Goal: Transaction & Acquisition: Purchase product/service

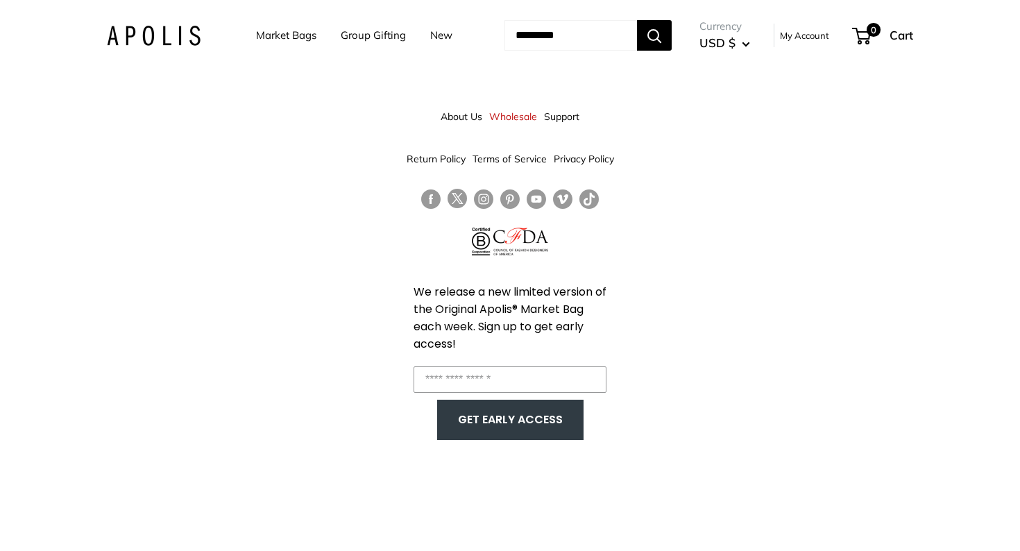
click at [266, 35] on link "Market Bags" at bounding box center [286, 35] width 60 height 19
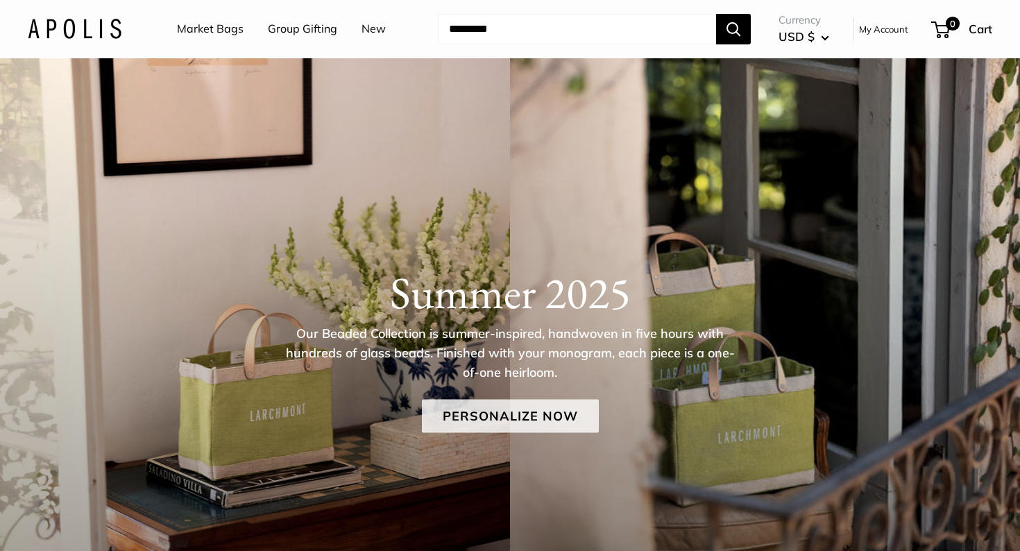
click at [466, 413] on link "Personalize Now" at bounding box center [510, 416] width 177 height 33
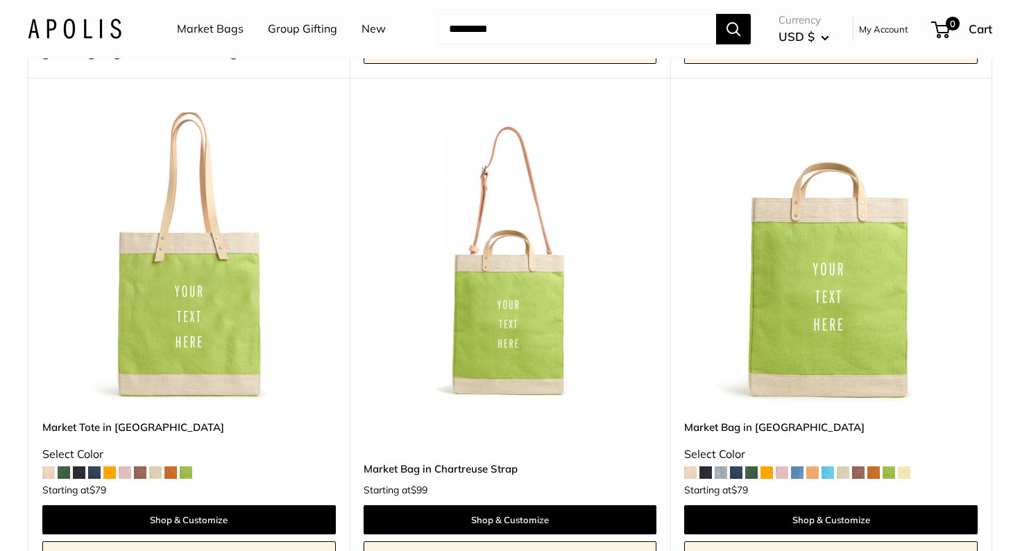
scroll to position [652, 0]
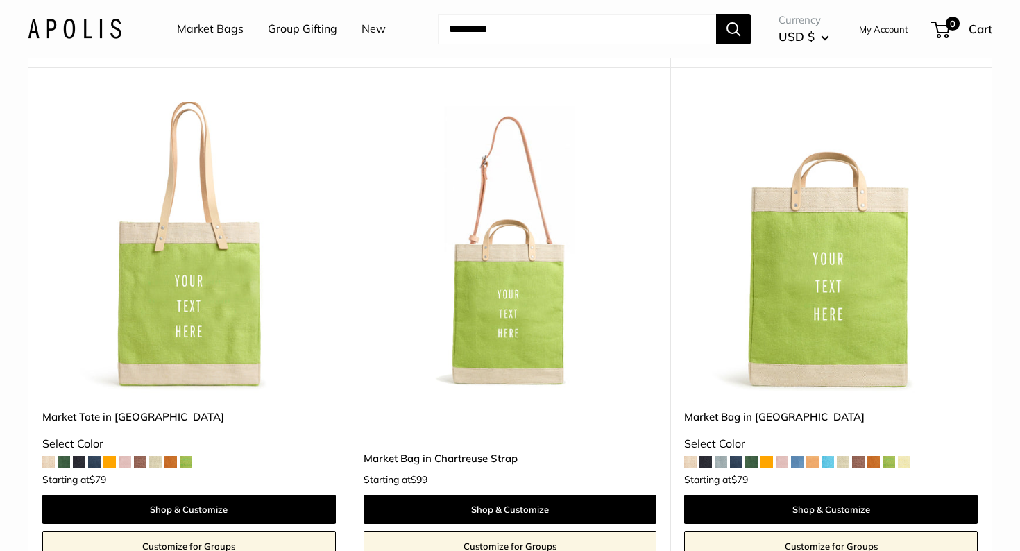
click at [690, 459] on span at bounding box center [690, 462] width 12 height 12
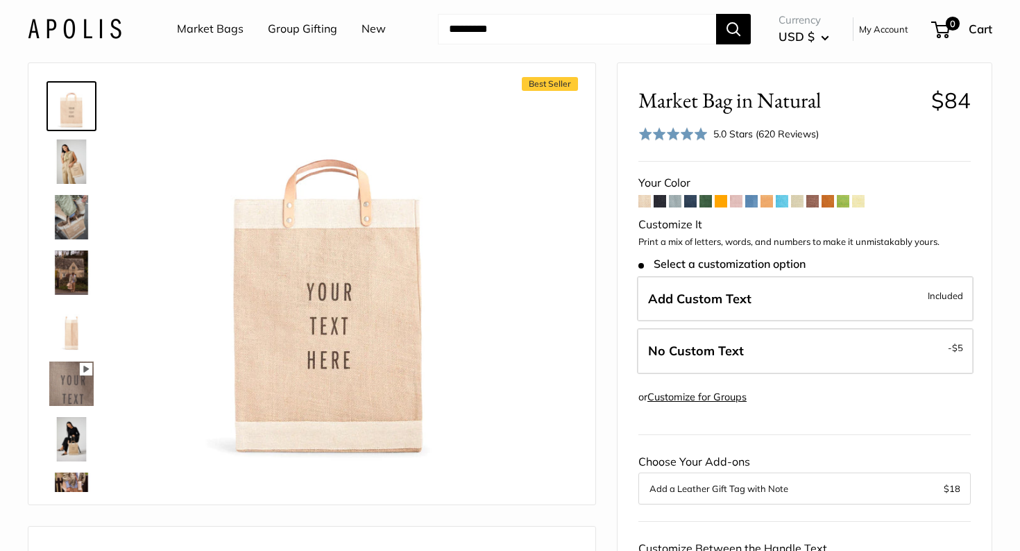
scroll to position [31, 0]
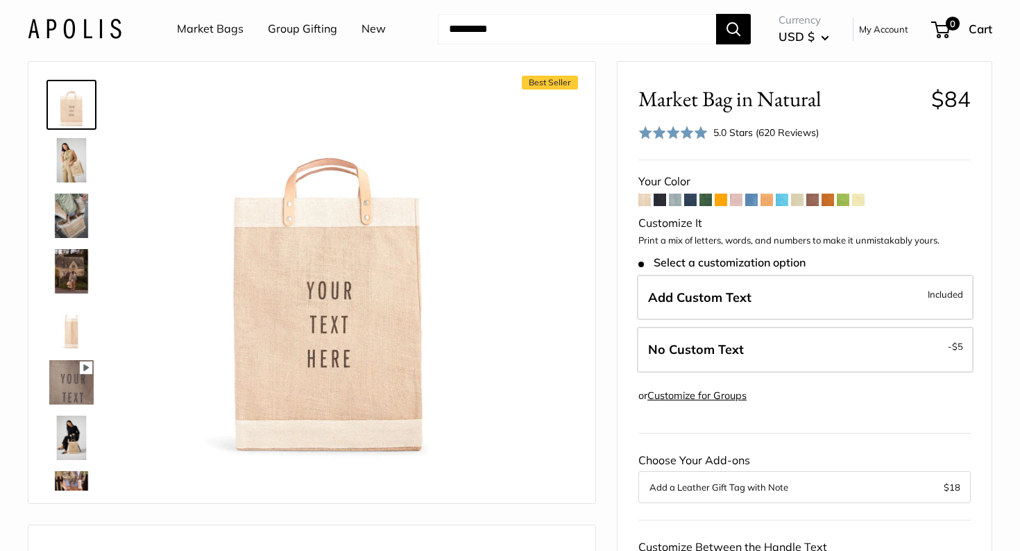
click at [659, 197] on span at bounding box center [660, 200] width 12 height 12
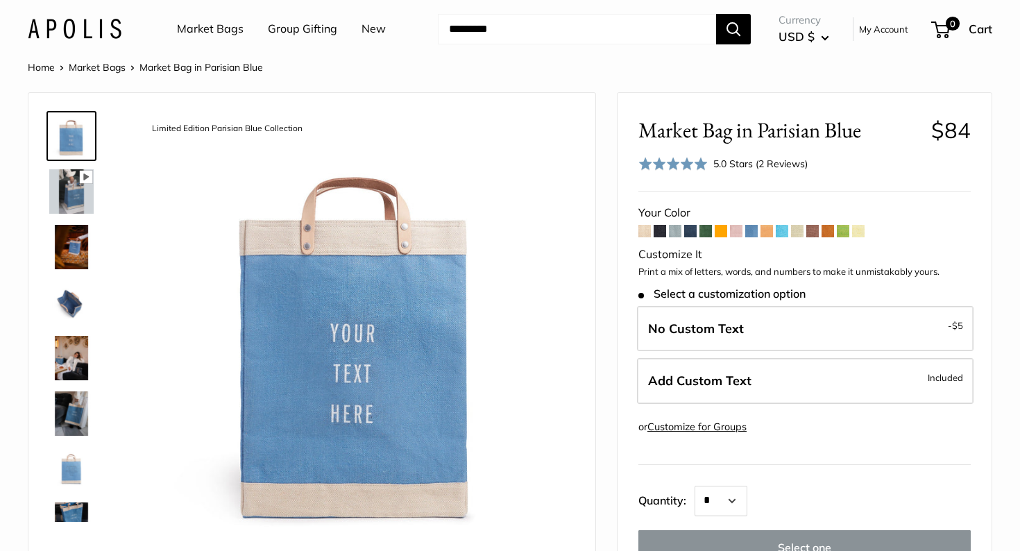
click at [799, 230] on span at bounding box center [797, 231] width 12 height 12
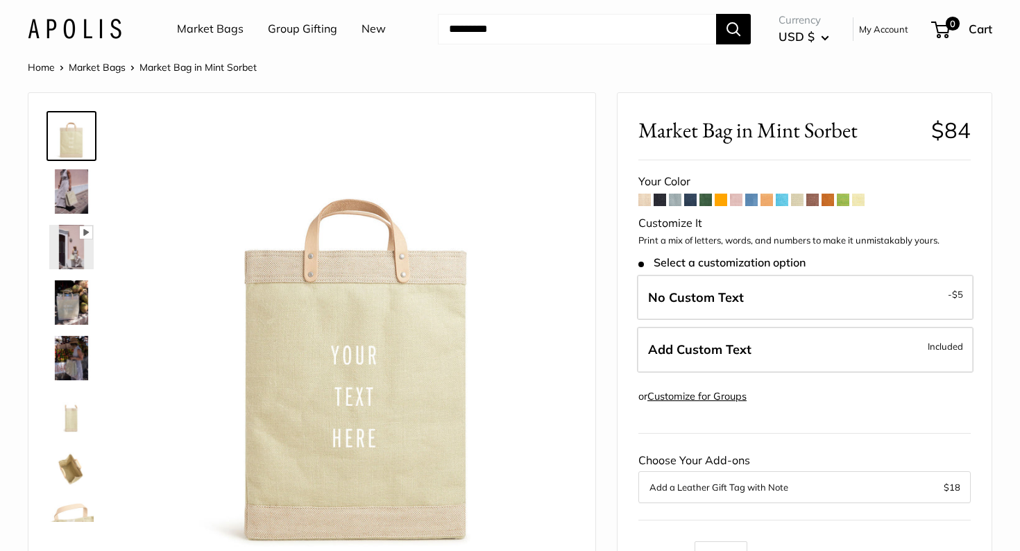
click at [827, 197] on span at bounding box center [828, 200] width 12 height 12
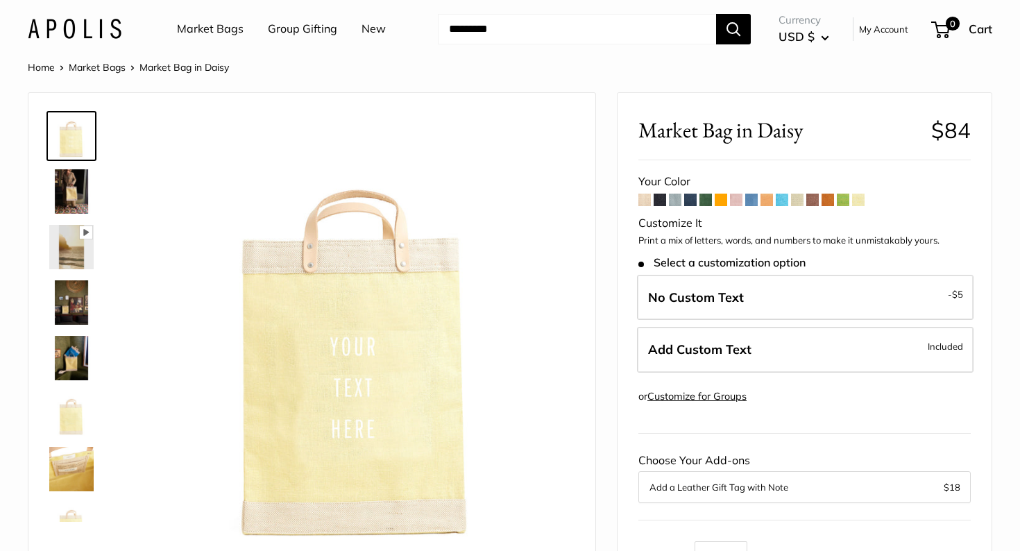
click at [687, 194] on span at bounding box center [690, 200] width 12 height 12
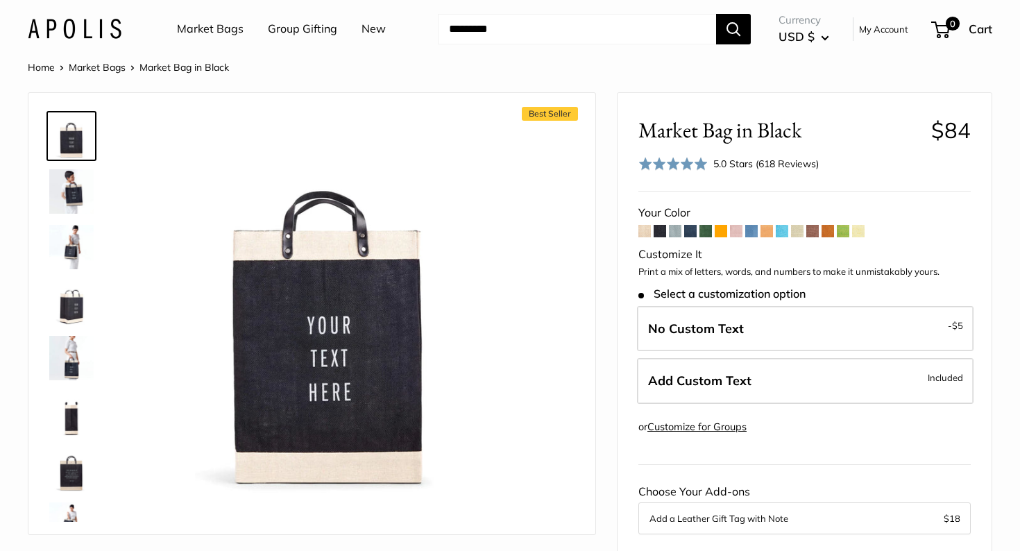
click at [641, 229] on span at bounding box center [645, 231] width 12 height 12
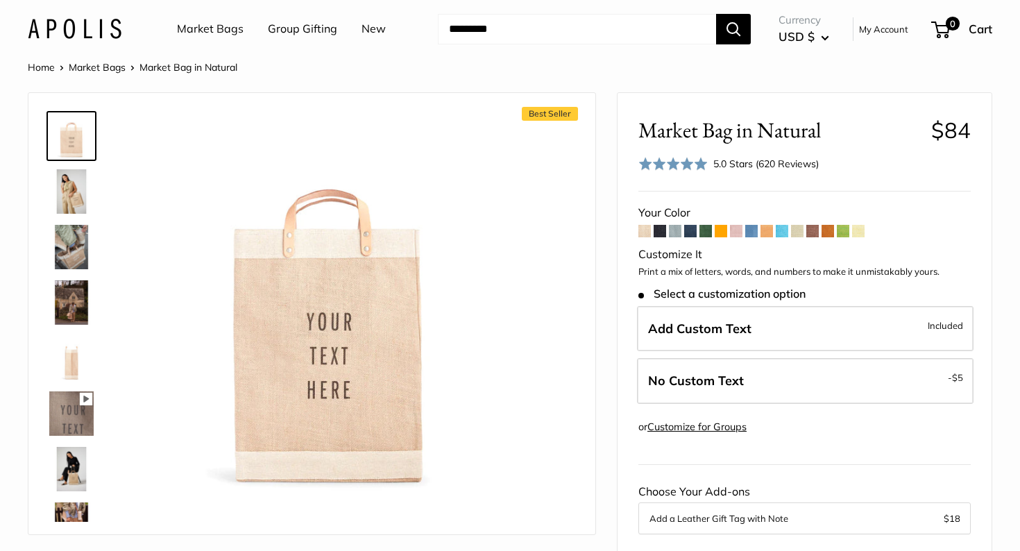
click at [74, 188] on img at bounding box center [71, 191] width 44 height 44
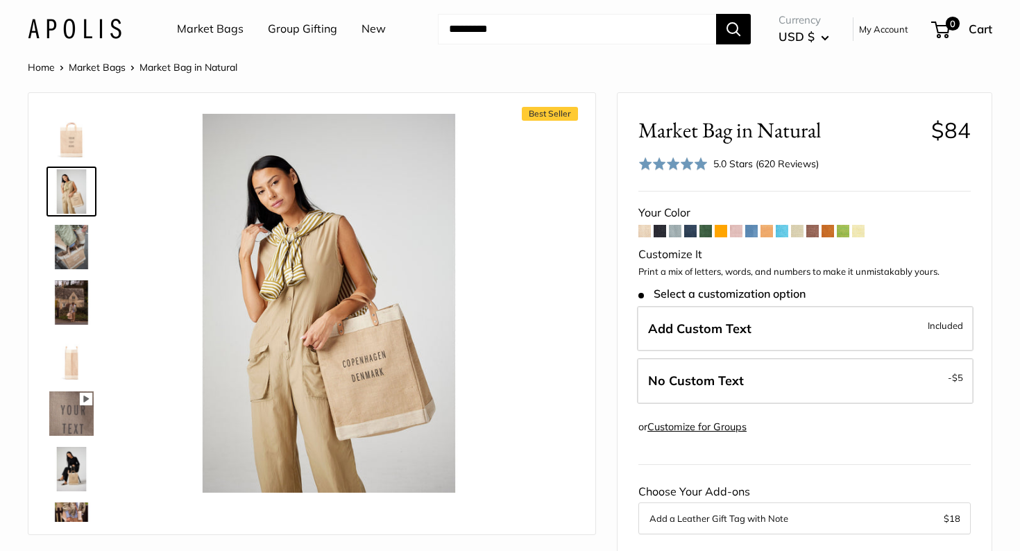
click at [70, 246] on img at bounding box center [71, 247] width 44 height 44
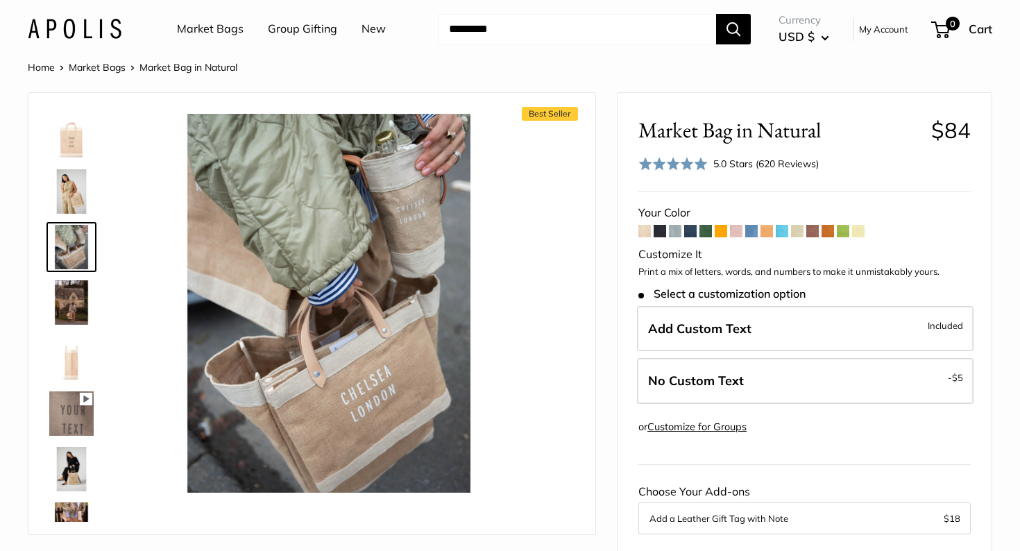
click at [69, 296] on img at bounding box center [71, 302] width 44 height 44
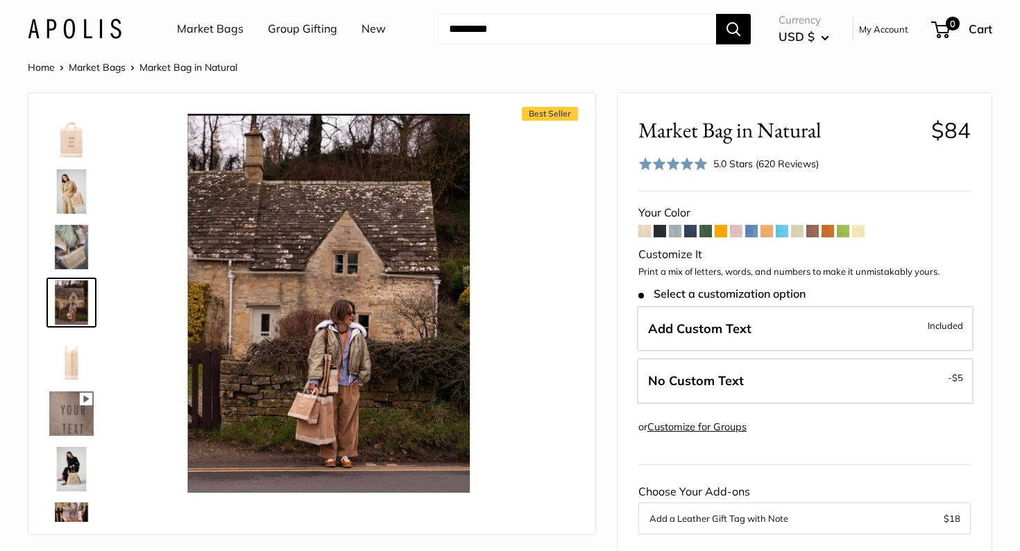
click at [72, 466] on img at bounding box center [71, 469] width 44 height 44
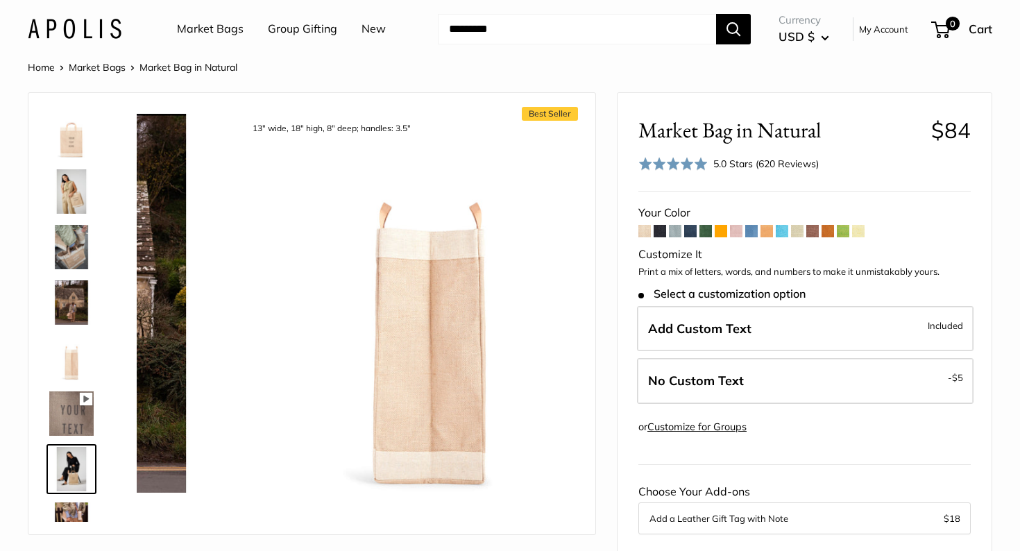
scroll to position [154, 0]
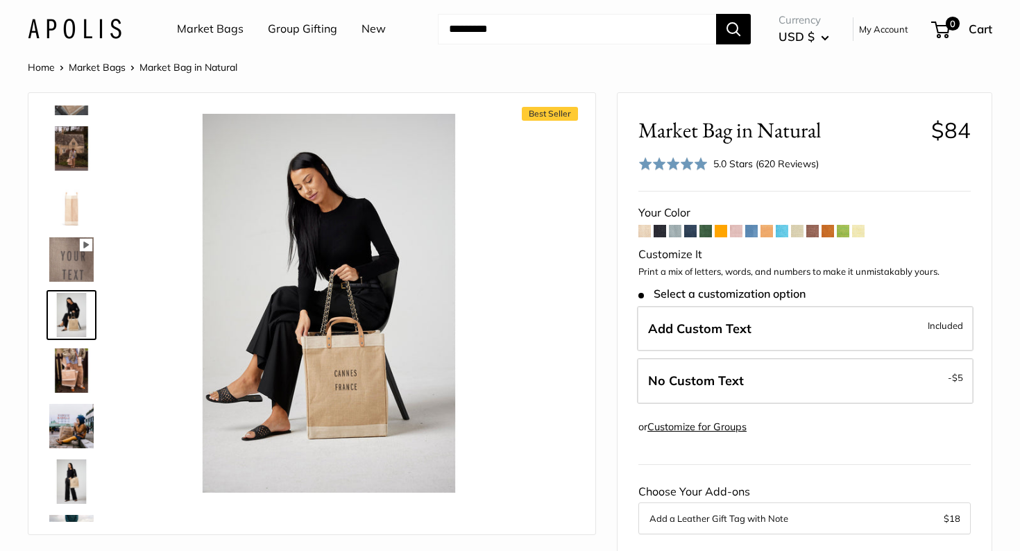
click at [71, 478] on img at bounding box center [71, 481] width 44 height 44
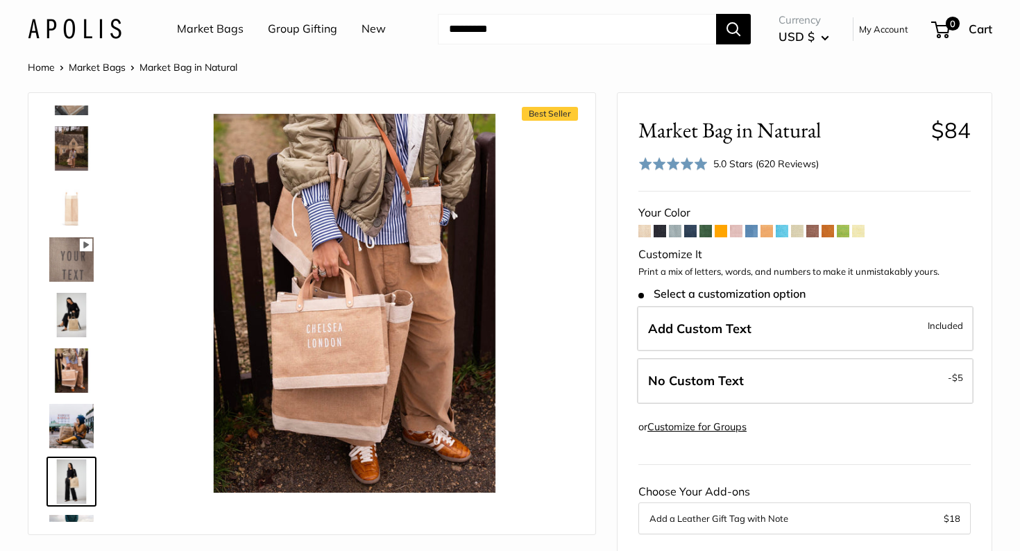
scroll to position [321, 0]
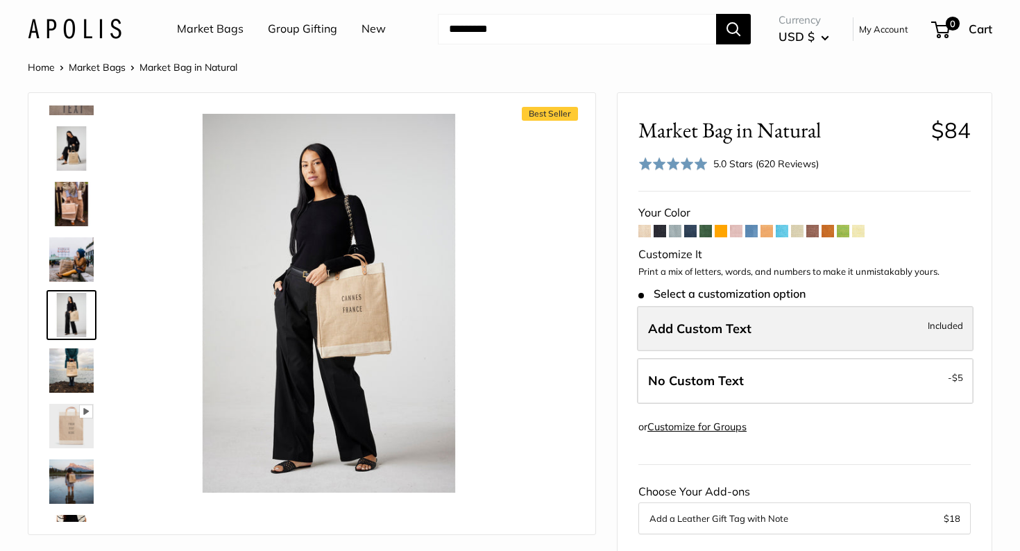
click at [673, 322] on span "Add Custom Text" at bounding box center [699, 329] width 103 height 16
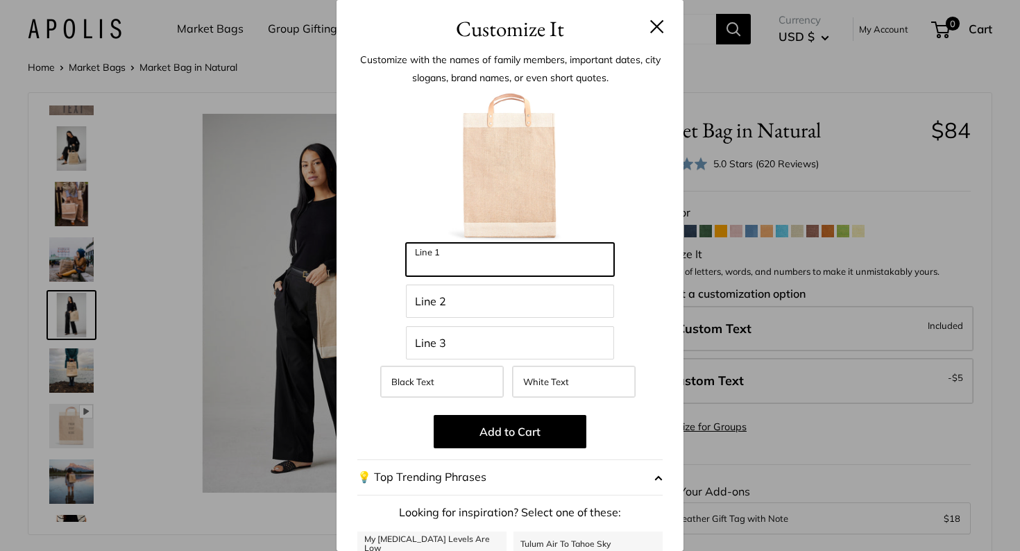
click at [426, 263] on input "Line 1" at bounding box center [510, 259] width 208 height 33
type input "****"
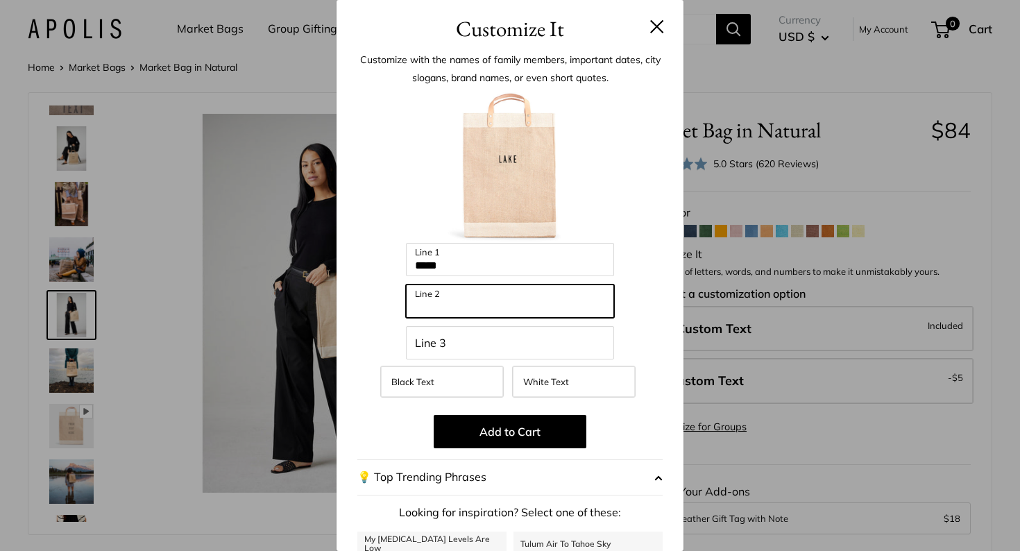
click at [428, 307] on input "Line 2" at bounding box center [510, 301] width 208 height 33
type input "*********"
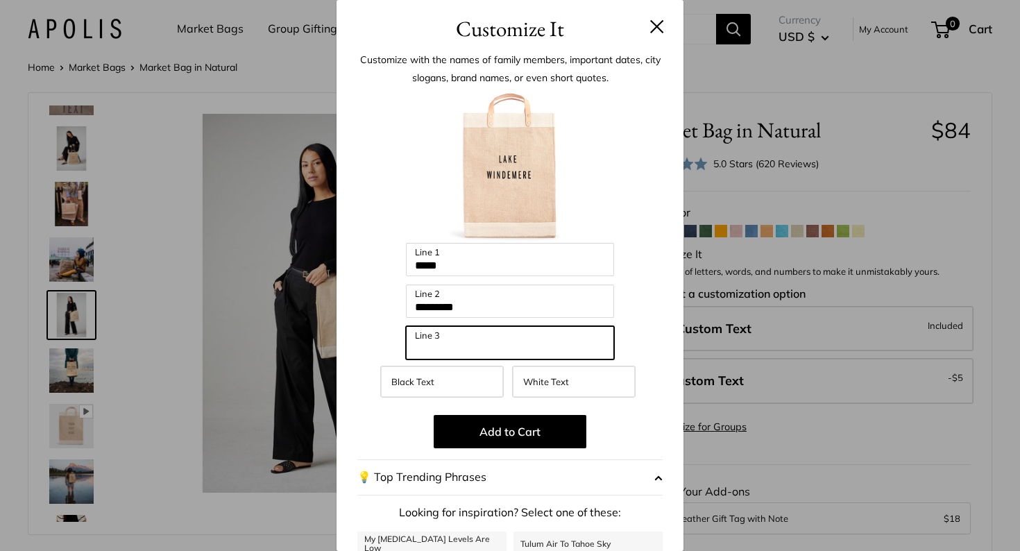
click at [425, 341] on input "Line 3" at bounding box center [510, 342] width 208 height 33
type input "*"
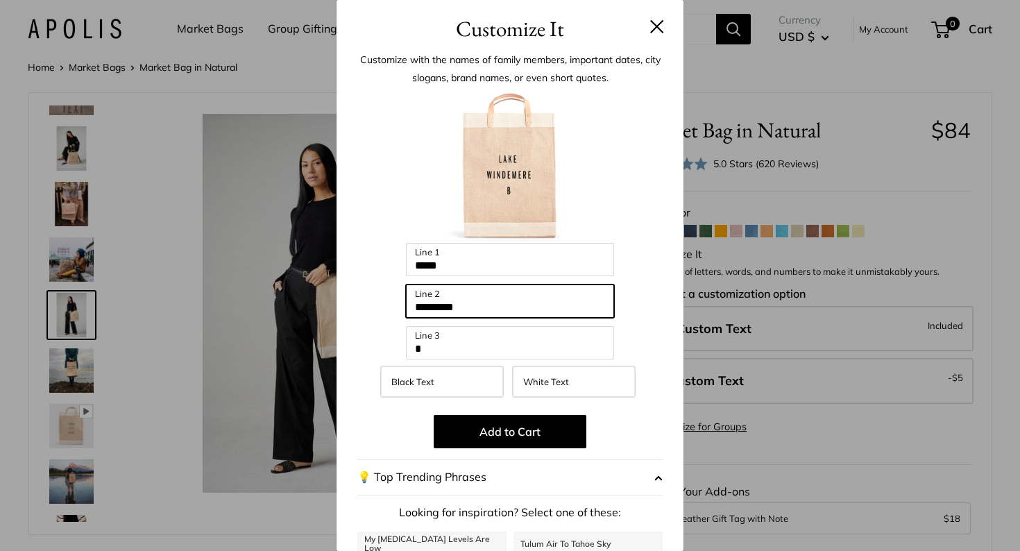
click at [453, 305] on input "*********" at bounding box center [510, 301] width 208 height 33
type input "**********"
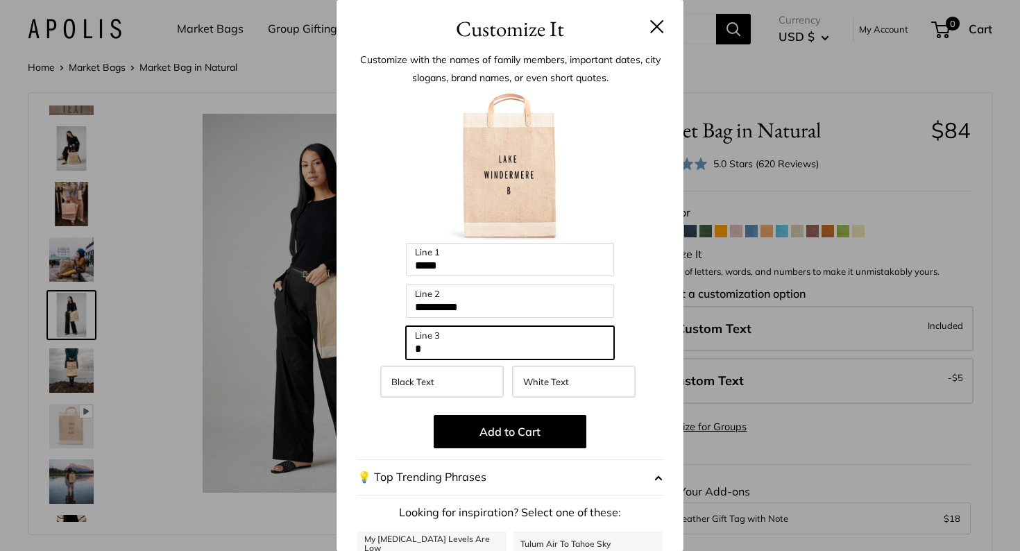
click at [432, 344] on input "*" at bounding box center [510, 342] width 208 height 33
type input "**"
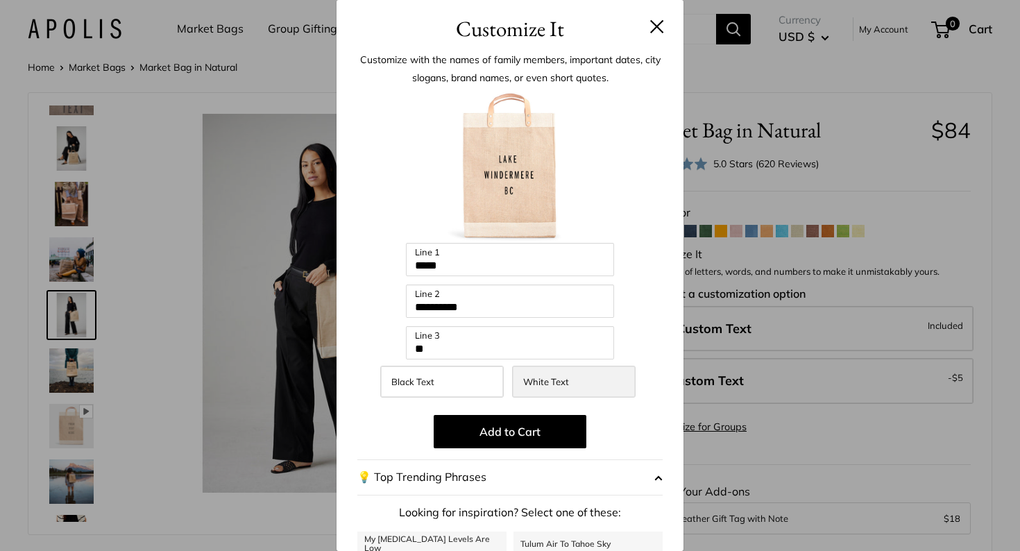
click at [559, 380] on span "White Text" at bounding box center [546, 381] width 46 height 11
click at [460, 377] on label "Black Text" at bounding box center [442, 382] width 124 height 32
click at [563, 382] on span "White Text" at bounding box center [546, 381] width 46 height 11
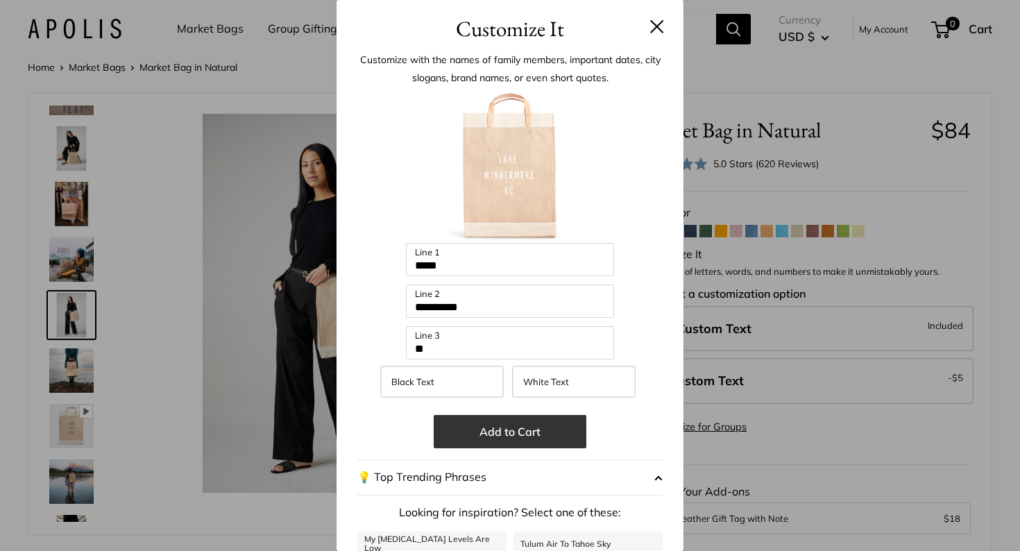
click at [510, 429] on button "Add to Cart" at bounding box center [510, 431] width 153 height 33
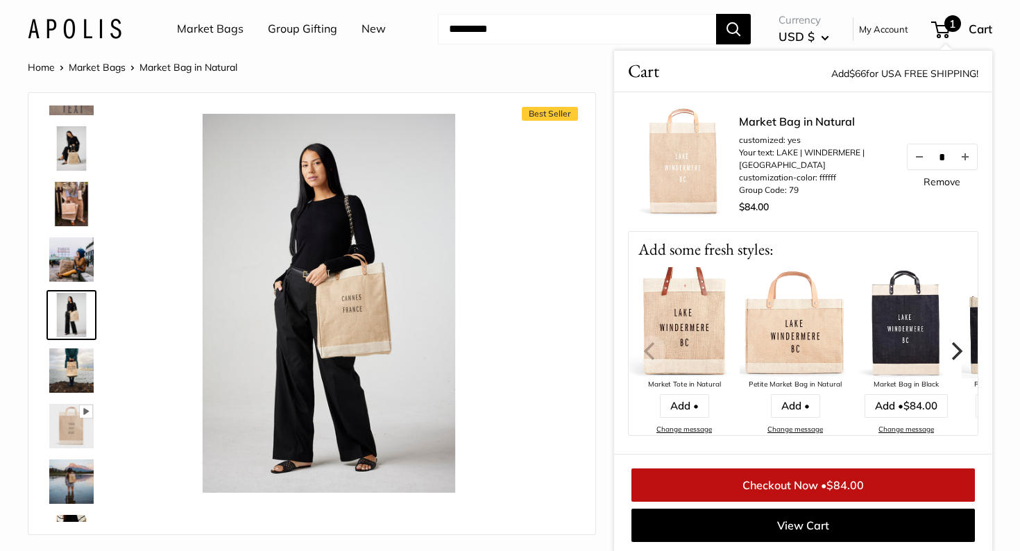
click at [780, 484] on link "Checkout Now • $84.00" at bounding box center [804, 484] width 344 height 33
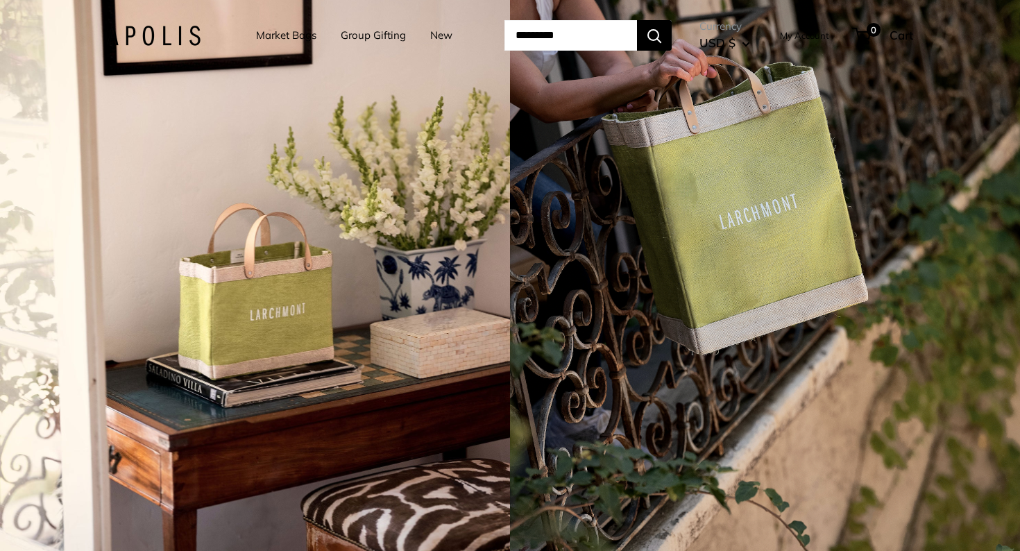
click at [256, 33] on link "Market Bags" at bounding box center [286, 35] width 60 height 19
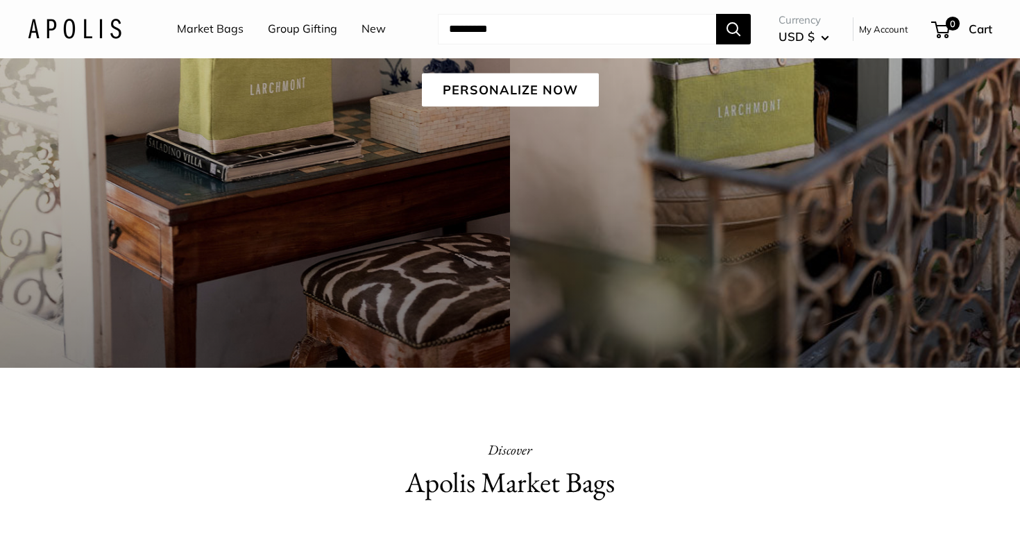
scroll to position [10, 0]
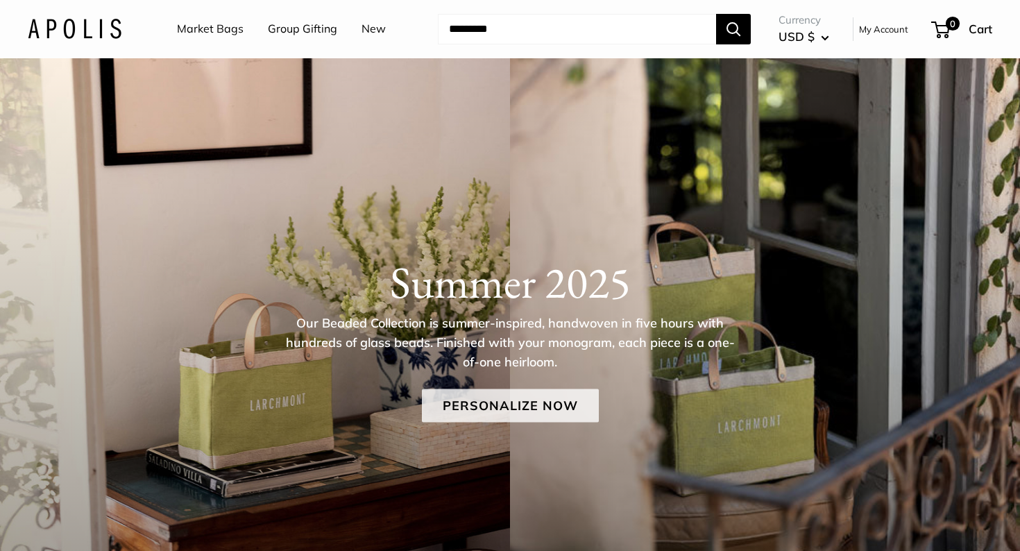
click at [550, 404] on link "Personalize Now" at bounding box center [510, 405] width 177 height 33
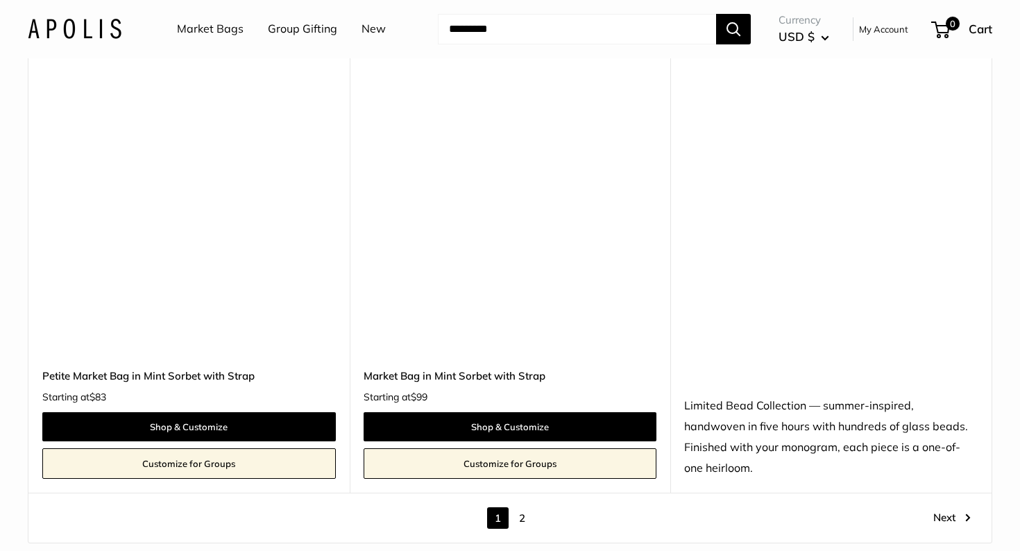
scroll to position [7978, 0]
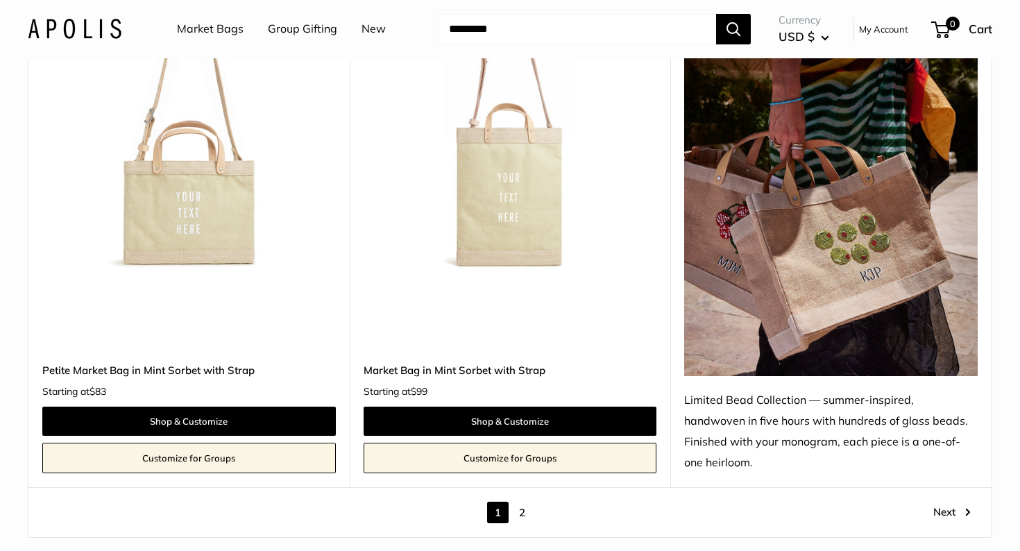
click at [523, 502] on link "2" at bounding box center [523, 513] width 22 height 22
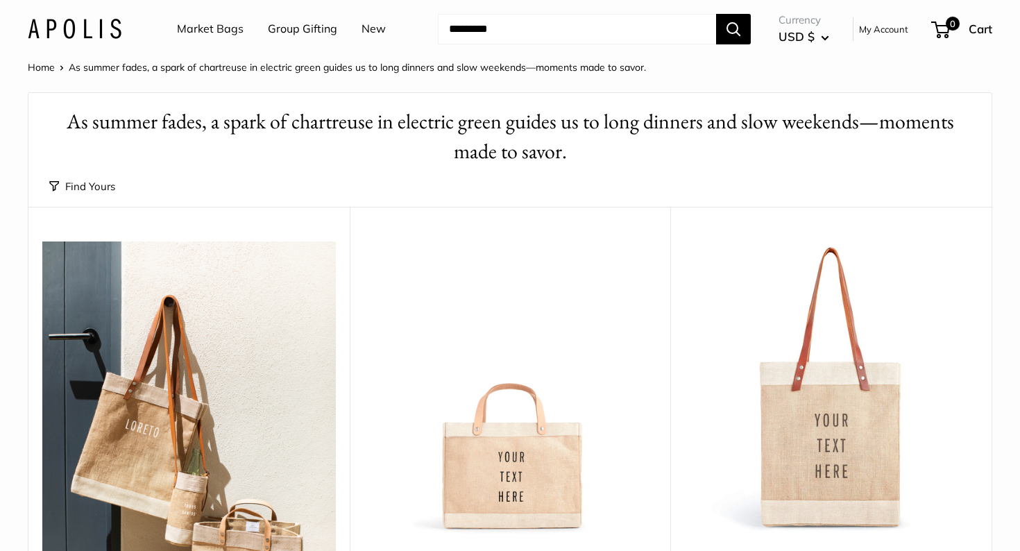
click at [464, 35] on input "Search..." at bounding box center [577, 29] width 278 height 31
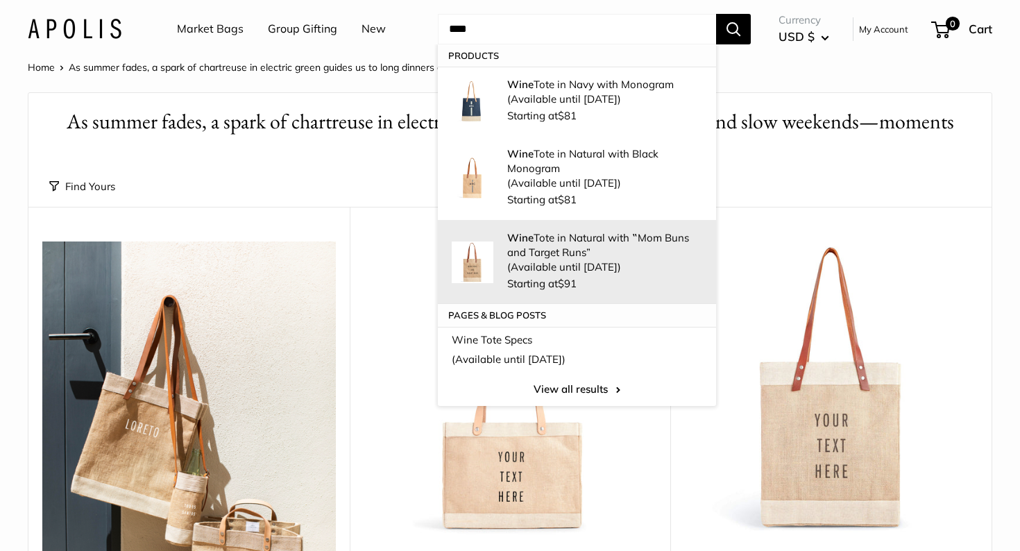
type input "****"
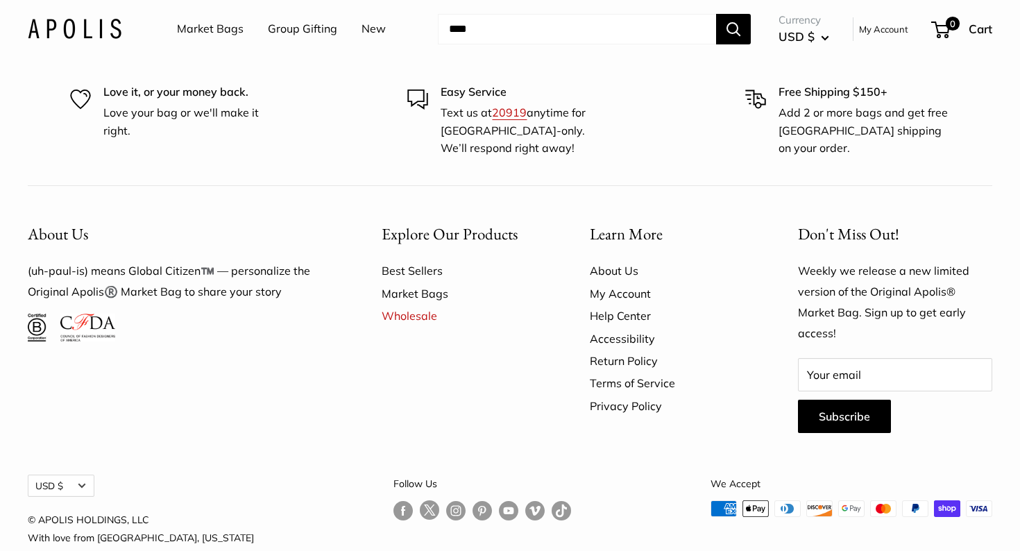
click at [423, 260] on link "Best Sellers" at bounding box center [462, 271] width 160 height 22
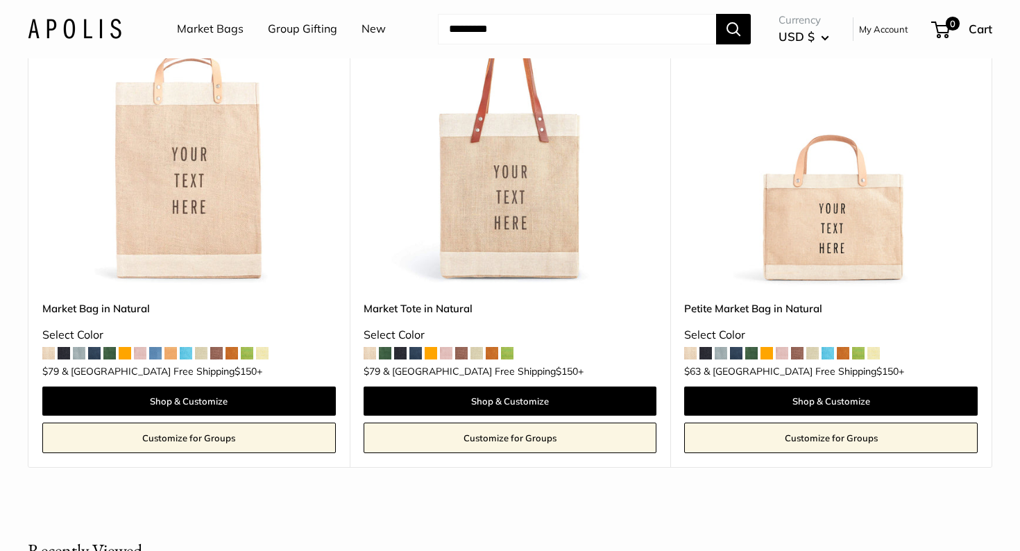
click at [723, 347] on span at bounding box center [721, 353] width 12 height 12
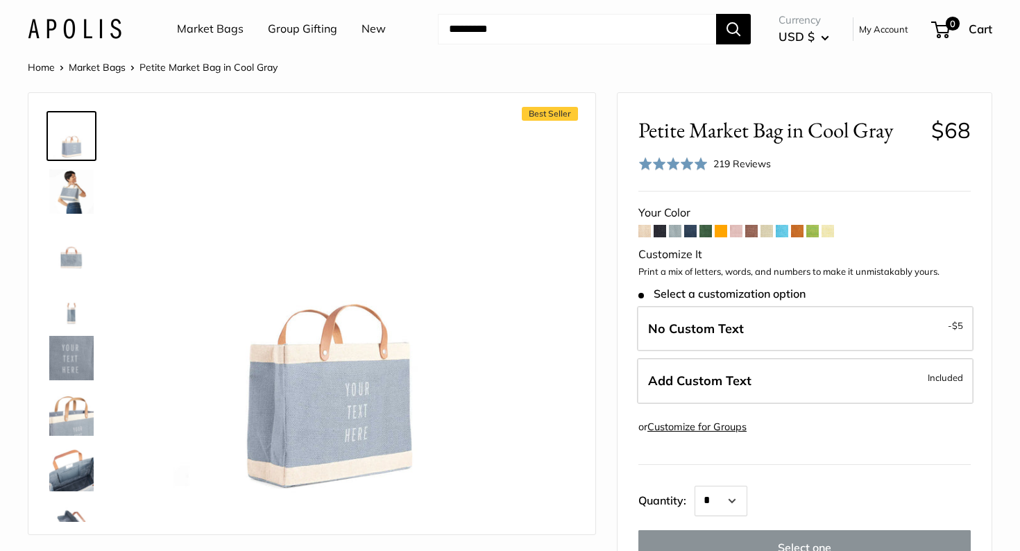
click at [76, 187] on img at bounding box center [71, 191] width 44 height 44
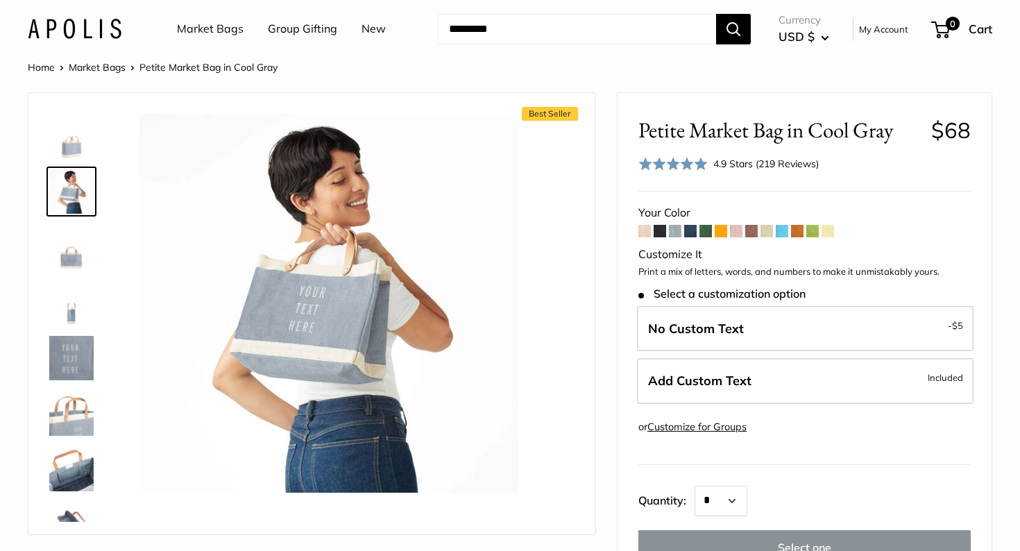
click at [66, 253] on img at bounding box center [71, 247] width 44 height 44
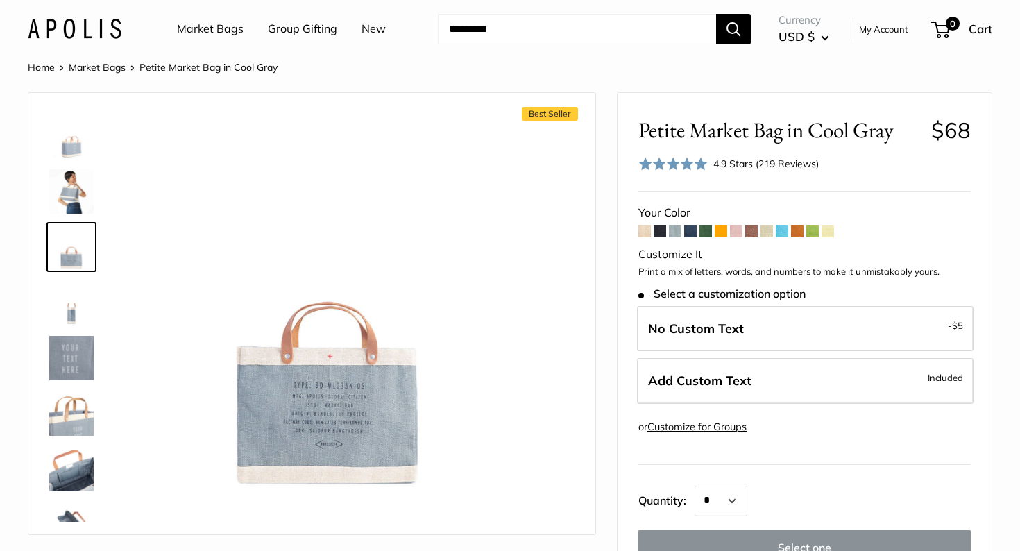
click at [69, 351] on img at bounding box center [71, 358] width 44 height 44
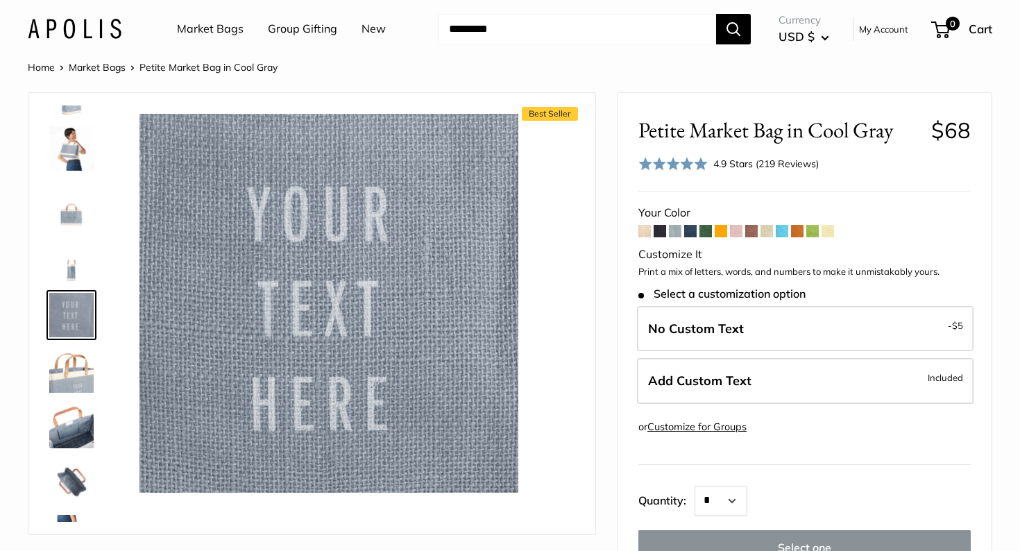
click at [62, 432] on img at bounding box center [71, 426] width 44 height 44
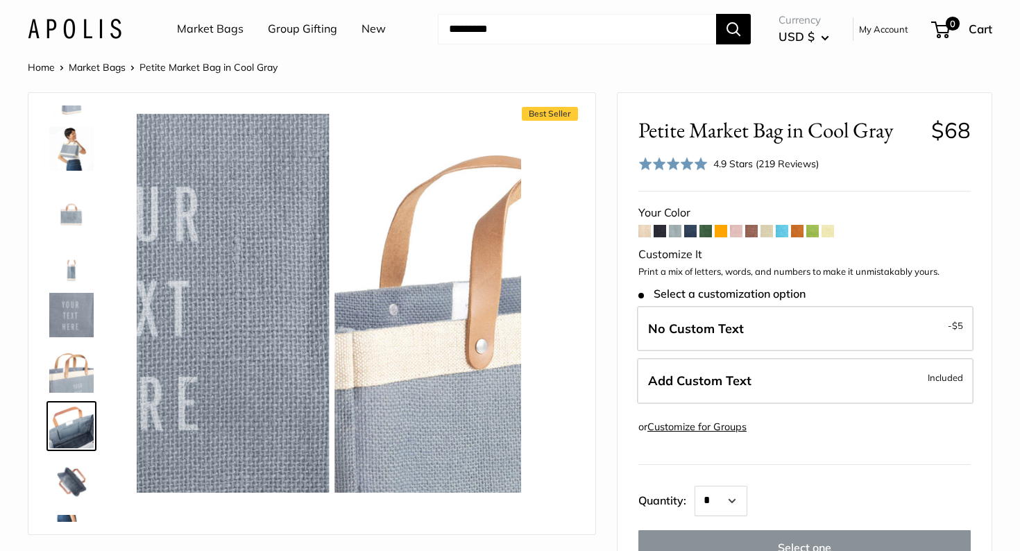
scroll to position [144, 0]
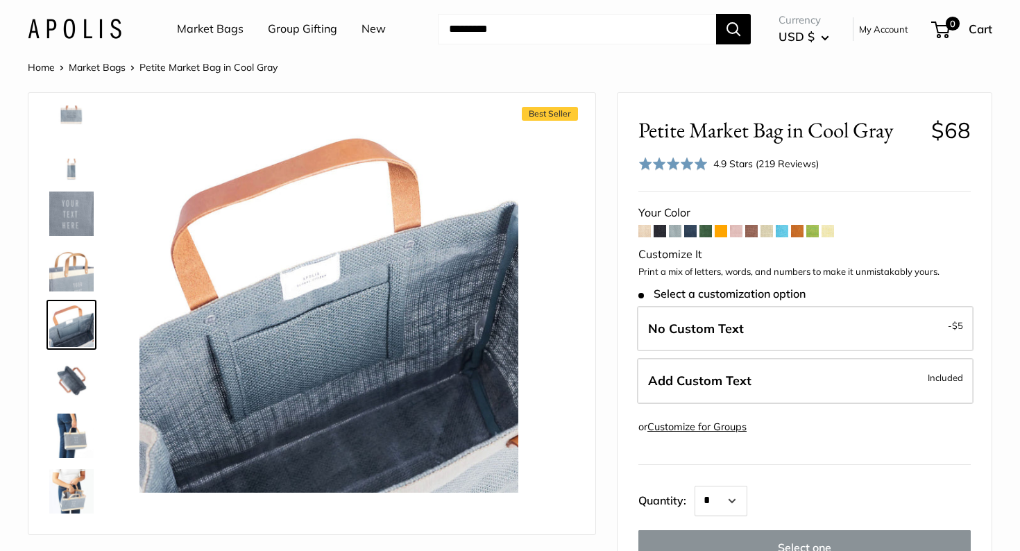
click at [68, 497] on img at bounding box center [71, 491] width 44 height 44
